Goal: Transaction & Acquisition: Purchase product/service

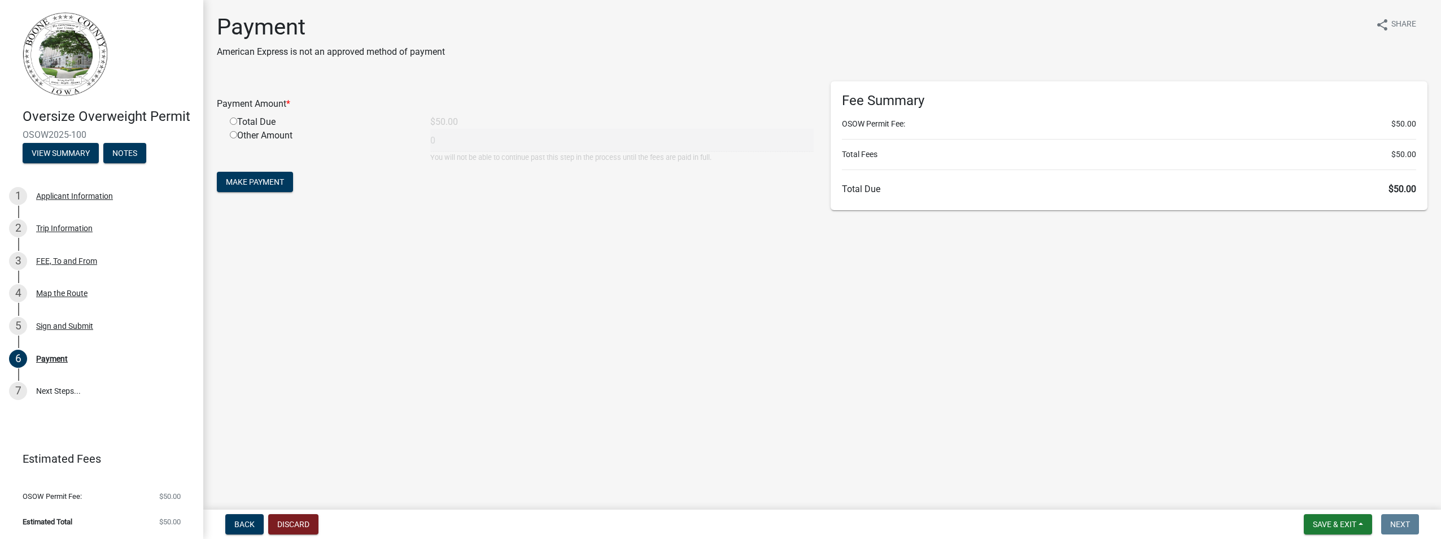
click at [233, 120] on input "radio" at bounding box center [233, 120] width 7 height 7
radio input "true"
type input "50"
click at [250, 181] on span "Make Payment" at bounding box center [255, 181] width 58 height 9
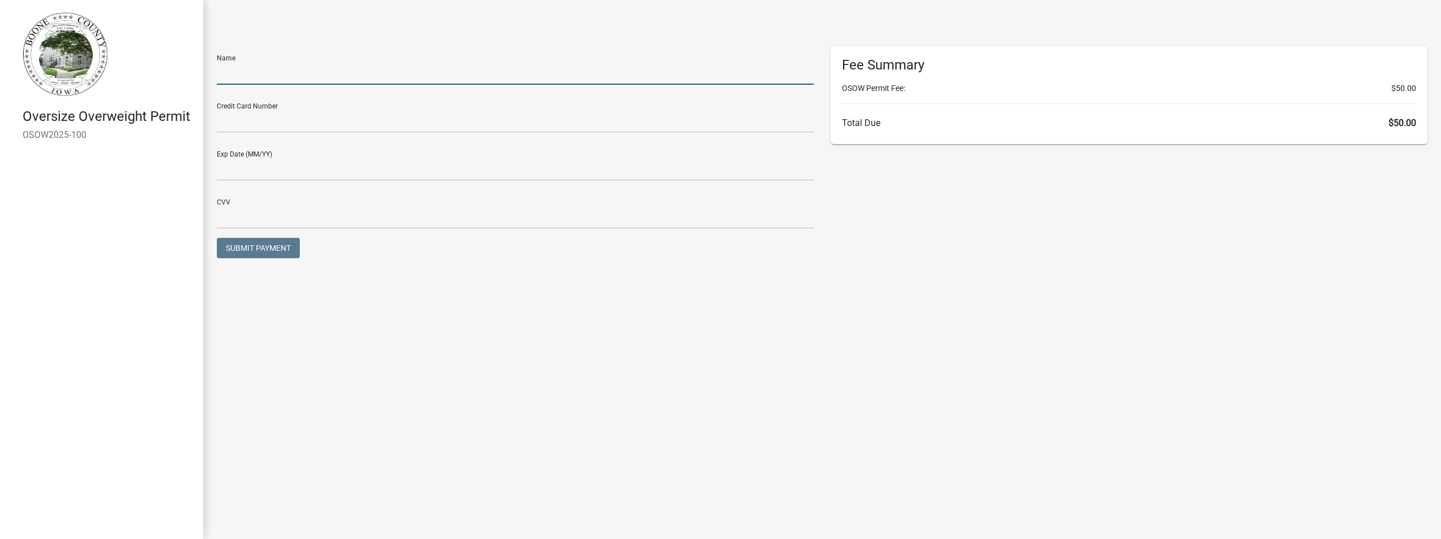
click at [257, 76] on input "text" at bounding box center [515, 73] width 597 height 23
type input "Curt Erickson"
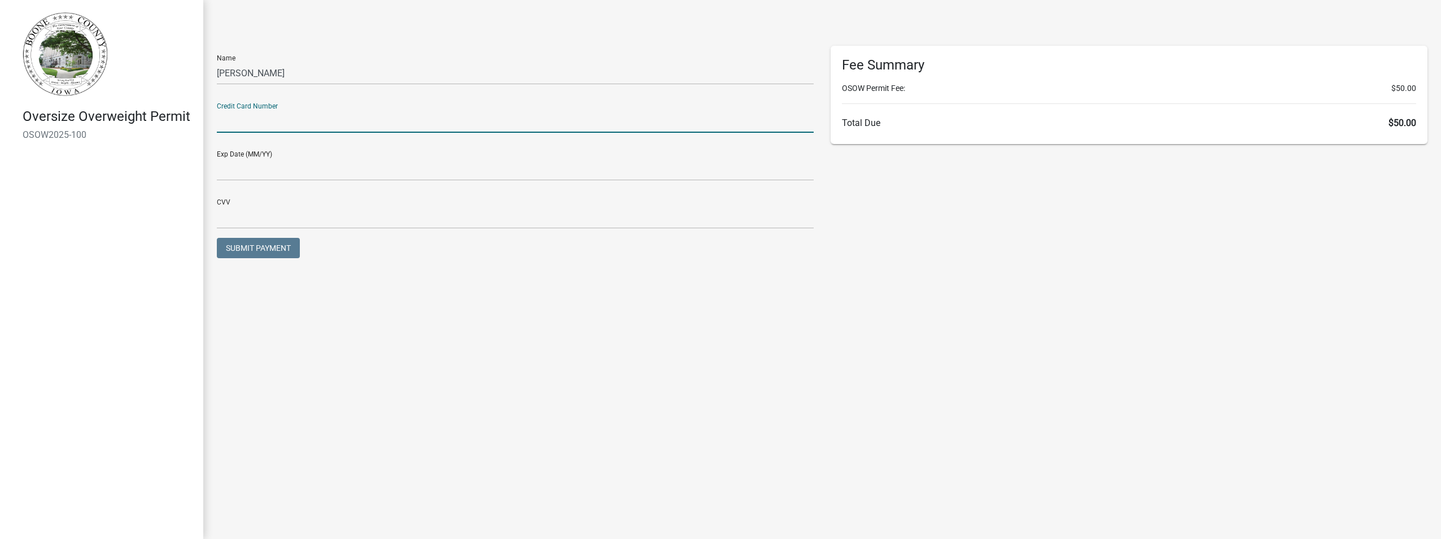
click at [263, 116] on input "text" at bounding box center [515, 121] width 597 height 23
type input "4117720001739031"
type input "07/28"
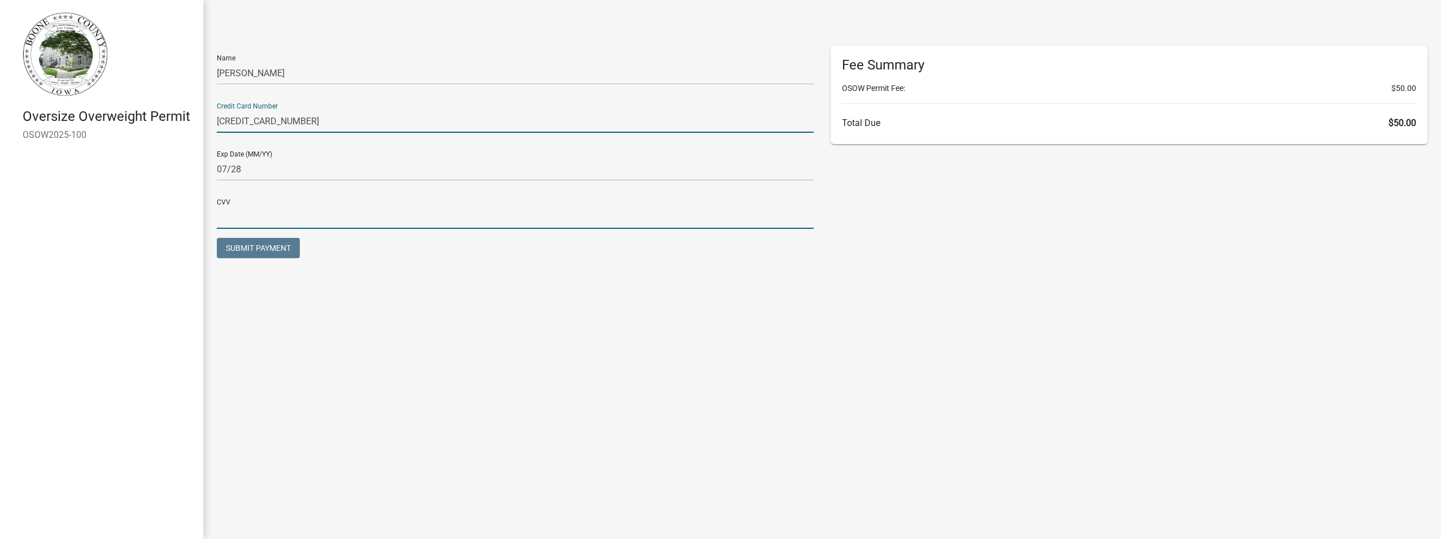
type input "099"
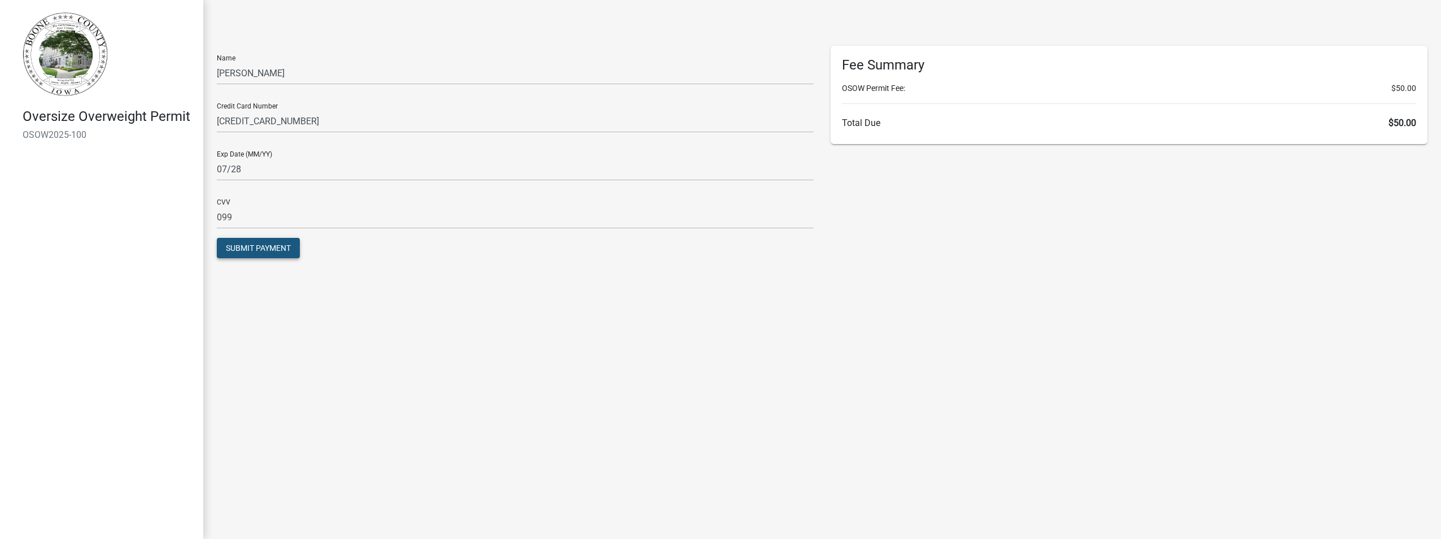
click at [272, 244] on span "Submit Payment" at bounding box center [258, 247] width 65 height 9
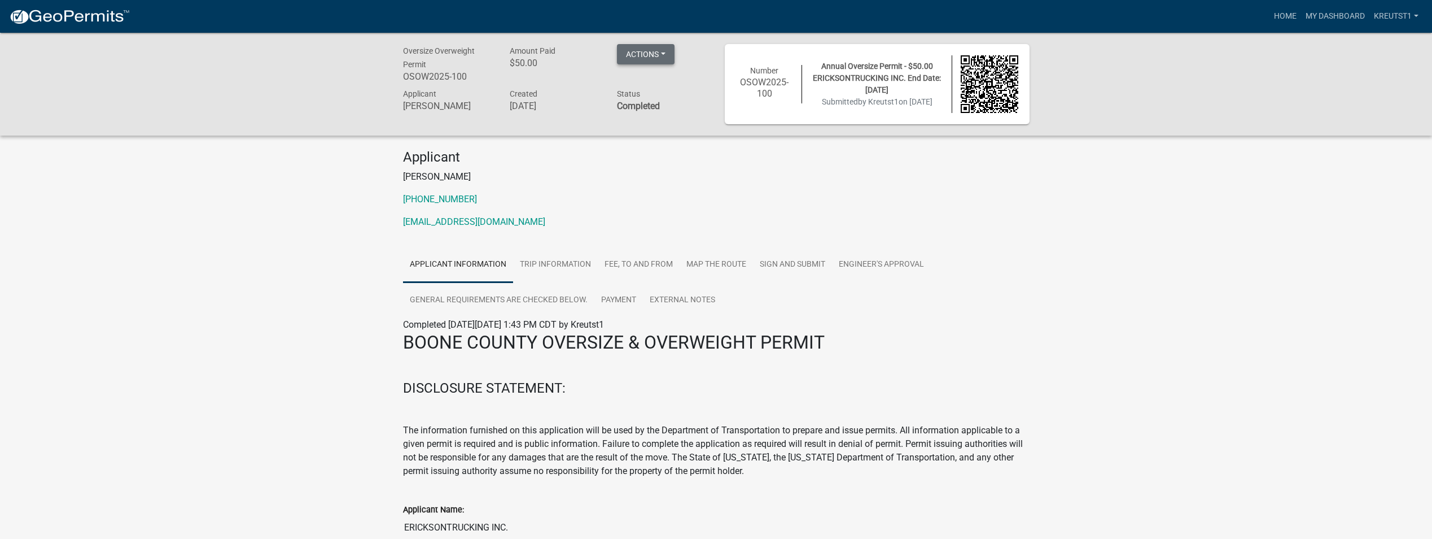
click at [664, 51] on button "Actions" at bounding box center [646, 54] width 58 height 20
click at [658, 111] on link "Printer Friendly" at bounding box center [662, 110] width 90 height 27
